Goal: Task Accomplishment & Management: Manage account settings

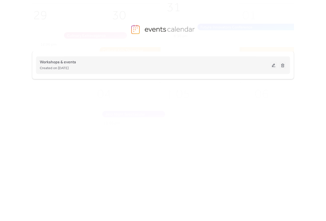
click at [271, 65] on button at bounding box center [273, 65] width 7 height 8
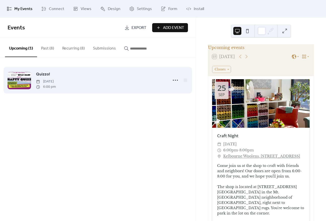
click at [142, 77] on div "Quizzo! [DATE] 6:00 pm" at bounding box center [100, 80] width 129 height 18
click at [174, 80] on icon at bounding box center [175, 80] width 8 height 8
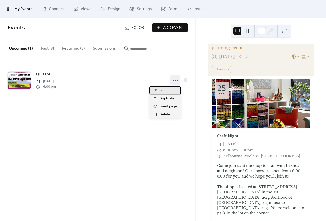
click at [165, 90] on span "Edit" at bounding box center [162, 91] width 6 height 6
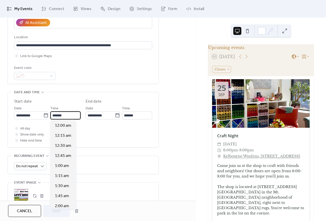
scroll to position [726, 0]
click at [70, 117] on input "*******" at bounding box center [65, 116] width 30 height 8
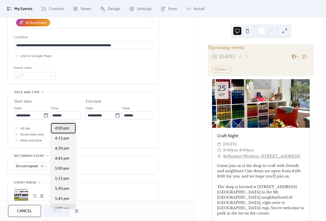
click at [60, 129] on span "4:00 pm" at bounding box center [62, 129] width 14 height 6
type input "*******"
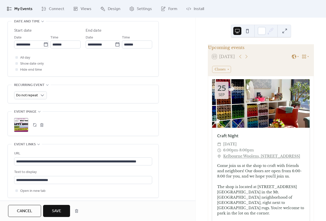
scroll to position [172, 0]
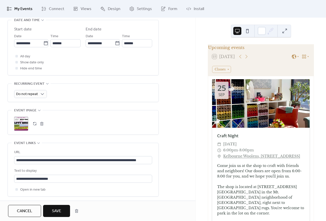
click at [42, 123] on button "button" at bounding box center [41, 123] width 7 height 7
click at [23, 126] on icon at bounding box center [21, 124] width 8 height 8
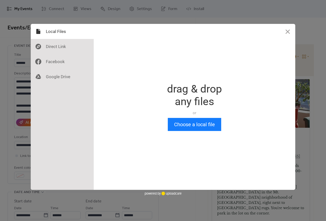
scroll to position [0, 0]
click at [183, 127] on button "Choose a local file" at bounding box center [194, 124] width 53 height 13
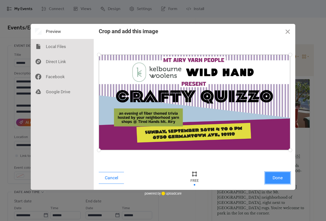
click at [278, 179] on button "Done" at bounding box center [277, 178] width 25 height 12
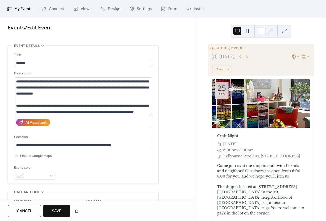
click at [49, 212] on button "Save" at bounding box center [56, 211] width 27 height 12
